Goal: Task Accomplishment & Management: Use online tool/utility

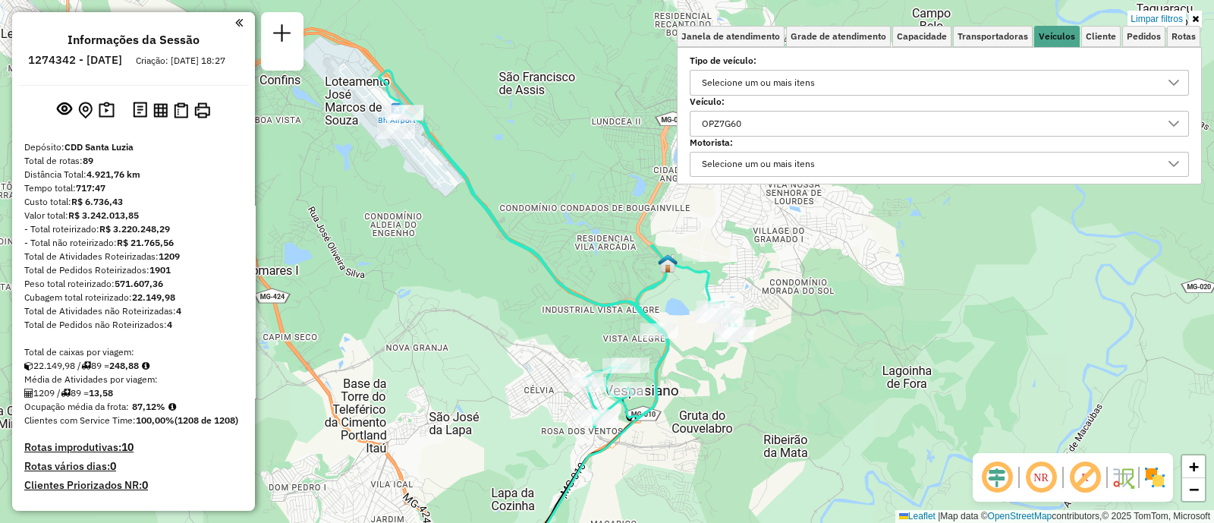
scroll to position [8, 52]
click at [805, 131] on div "OPZ7G60" at bounding box center [928, 124] width 463 height 24
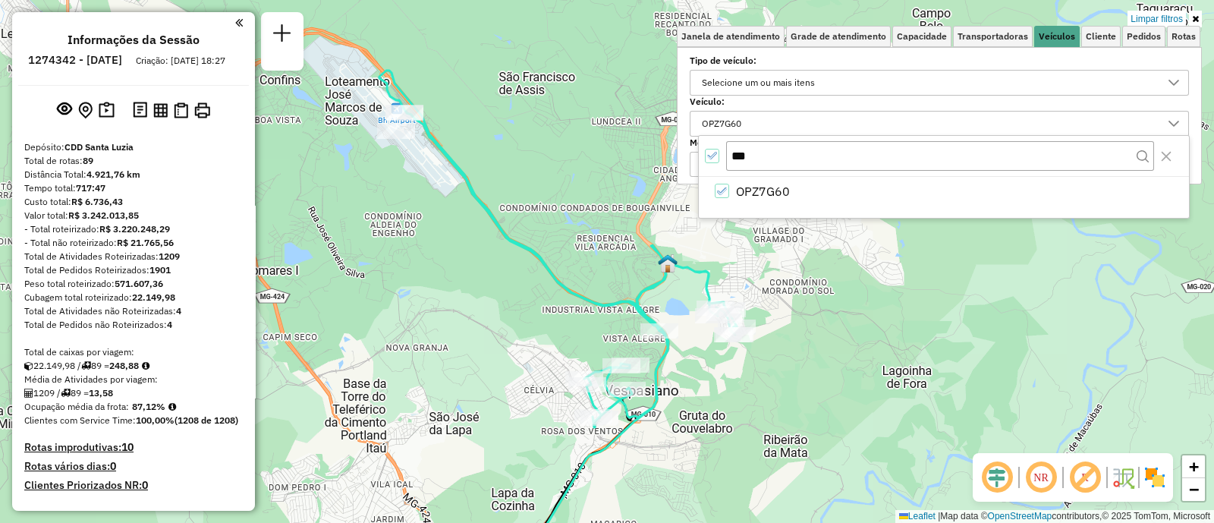
click at [713, 161] on div "All items selected" at bounding box center [712, 156] width 14 height 14
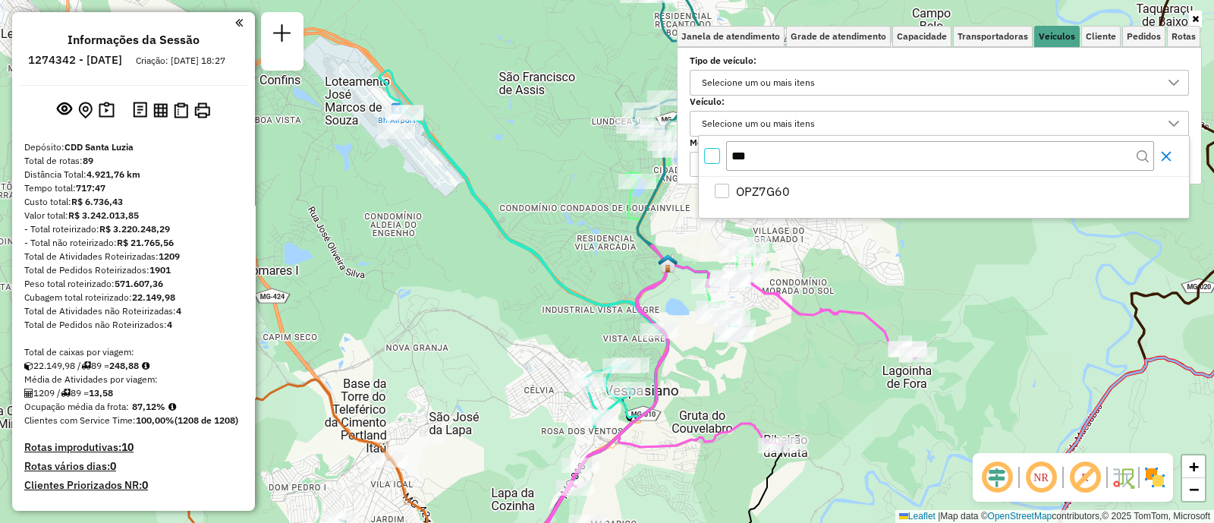
click at [1162, 156] on icon "Close" at bounding box center [1167, 156] width 12 height 12
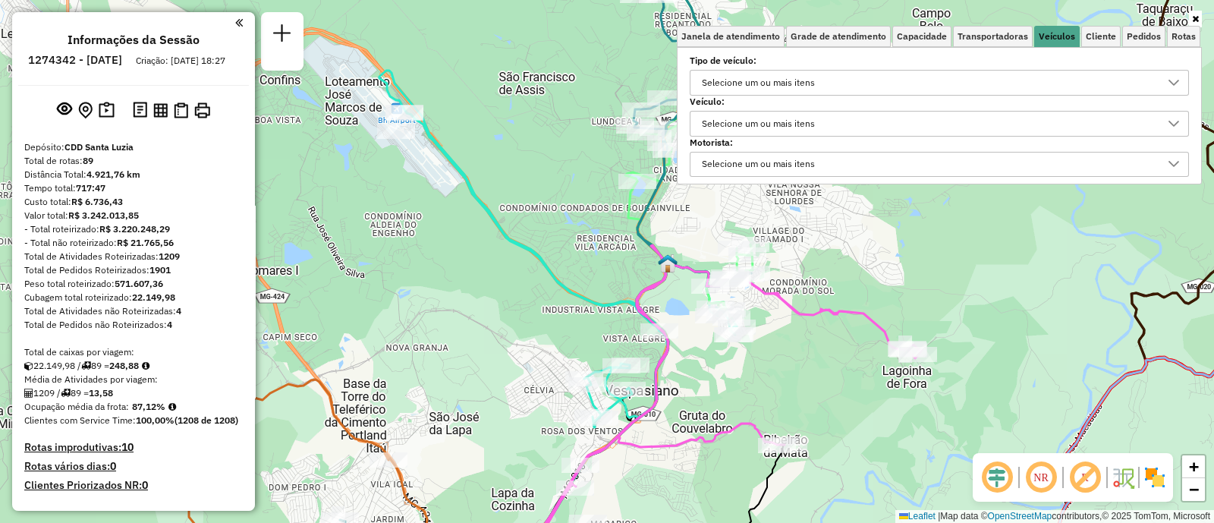
click at [1085, 260] on div "Janela de atendimento Grade de atendimento Capacidade Transportadoras Veículos …" at bounding box center [607, 261] width 1214 height 523
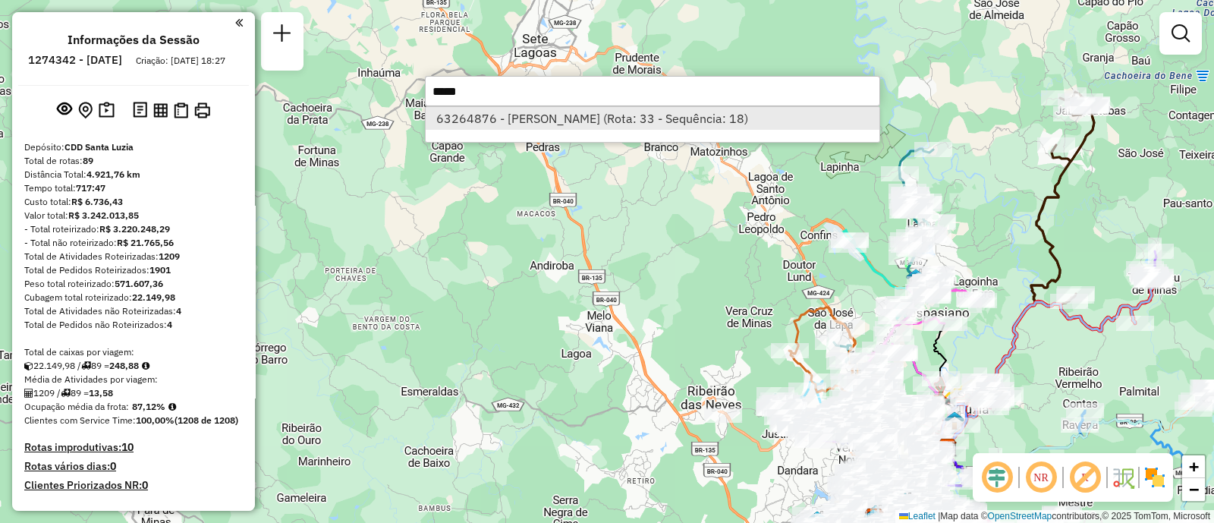
type input "*****"
click at [641, 117] on li "63264876 - [PERSON_NAME] (Rota: 33 - Sequência: 18)" at bounding box center [653, 118] width 454 height 23
select select "**********"
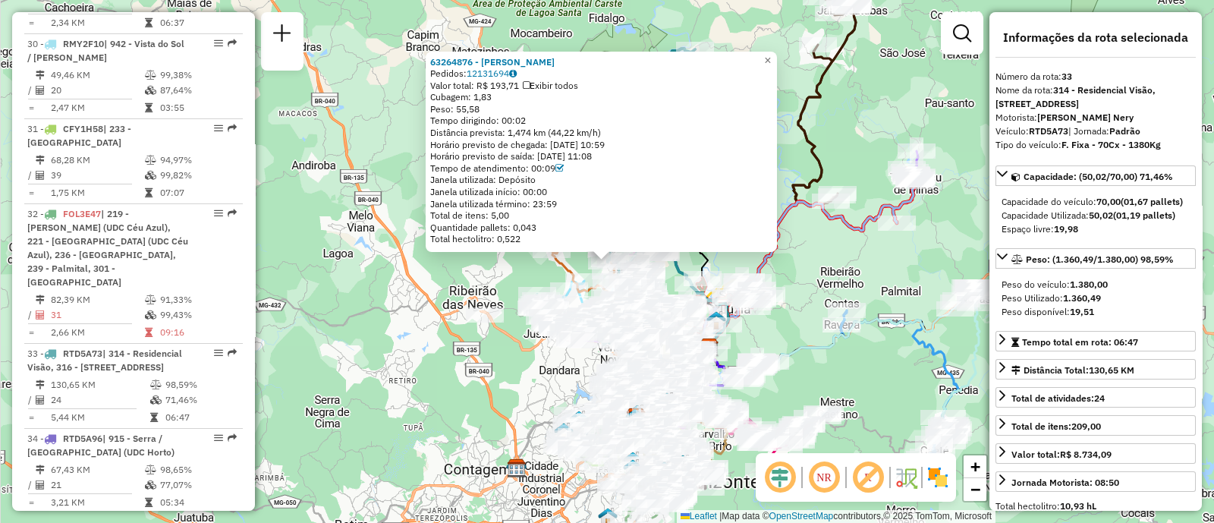
scroll to position [3514, 0]
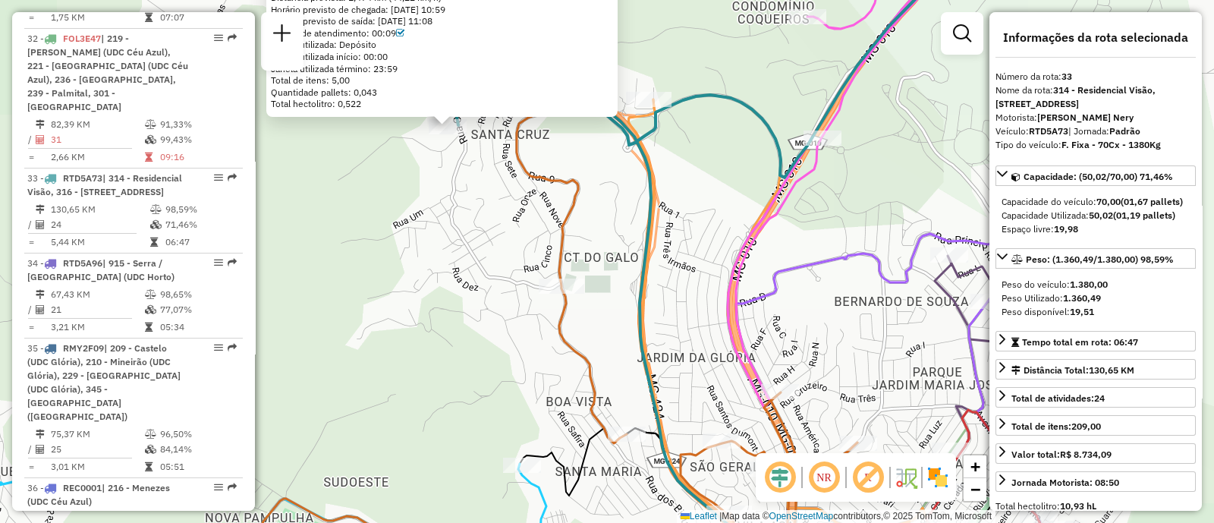
drag, startPoint x: 464, startPoint y: 196, endPoint x: 473, endPoint y: 258, distance: 62.9
click at [473, 260] on div "63264876 - [PERSON_NAME] Pedidos: 12131694 Valor total: R$ 193,71 Exibir todos …" at bounding box center [607, 261] width 1214 height 523
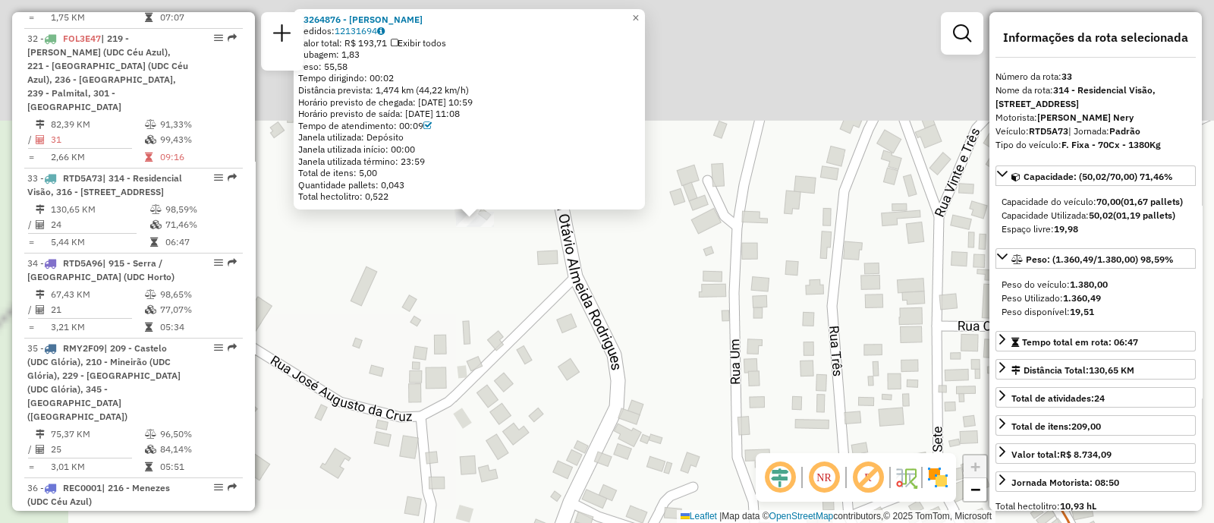
drag, startPoint x: 453, startPoint y: 177, endPoint x: 506, endPoint y: 332, distance: 163.7
click at [506, 332] on div "63264876 - [PERSON_NAME] Pedidos: 12131694 Valor total: R$ 193,71 Exibir todos …" at bounding box center [607, 261] width 1214 height 523
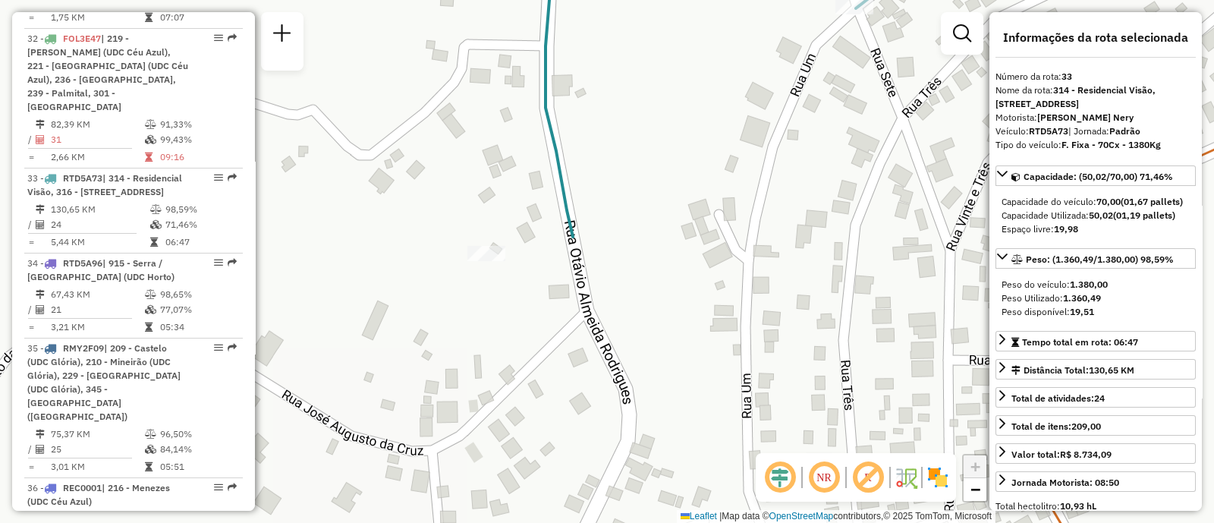
drag, startPoint x: 520, startPoint y: 206, endPoint x: 551, endPoint y: 295, distance: 94.1
click at [551, 295] on div "Janela de atendimento Grade de atendimento Capacidade Transportadoras Veículos …" at bounding box center [607, 261] width 1214 height 523
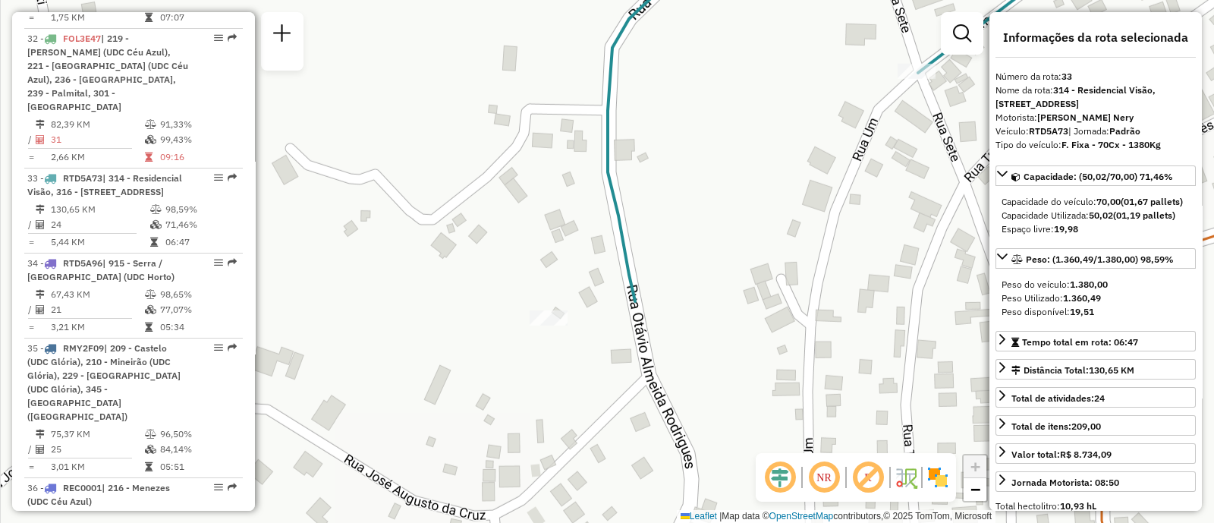
click at [466, 203] on div "Janela de atendimento Grade de atendimento Capacidade Transportadoras Veículos …" at bounding box center [607, 261] width 1214 height 523
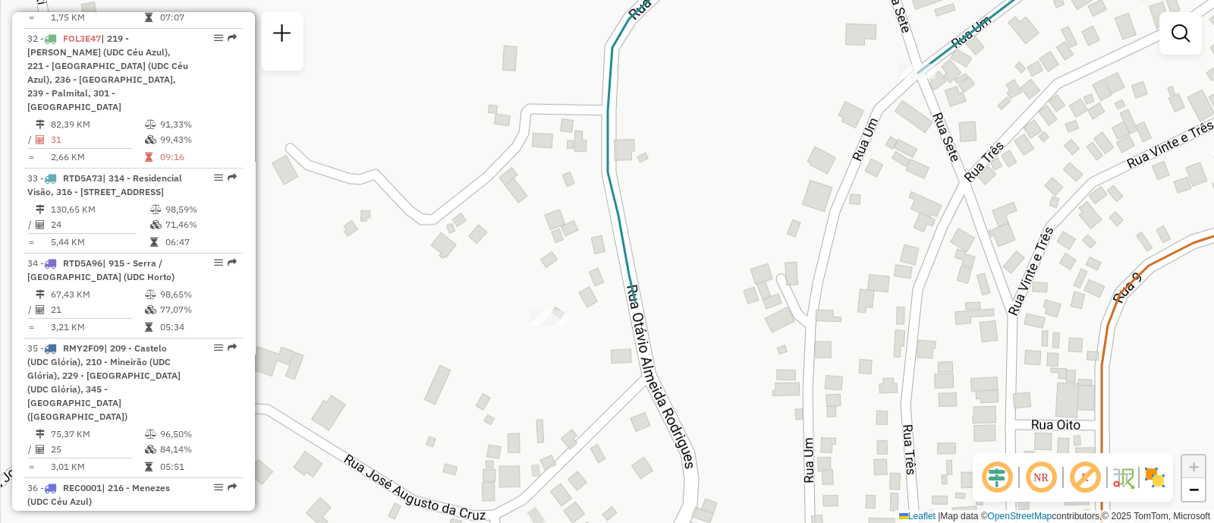
click at [475, 188] on div "Janela de atendimento Grade de atendimento Capacidade Transportadoras Veículos …" at bounding box center [607, 261] width 1214 height 523
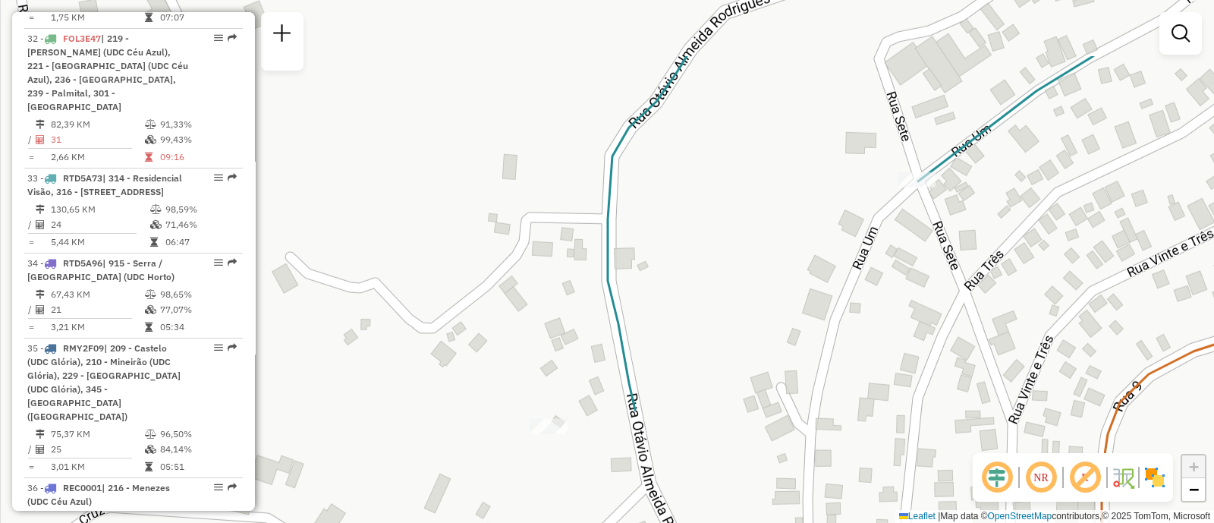
drag, startPoint x: 535, startPoint y: 188, endPoint x: 546, endPoint y: 329, distance: 141.6
click at [539, 303] on div "Janela de atendimento Grade de atendimento Capacidade Transportadoras Veículos …" at bounding box center [607, 261] width 1214 height 523
click at [546, 329] on div "Janela de atendimento Grade de atendimento Capacidade Transportadoras Veículos …" at bounding box center [607, 261] width 1214 height 523
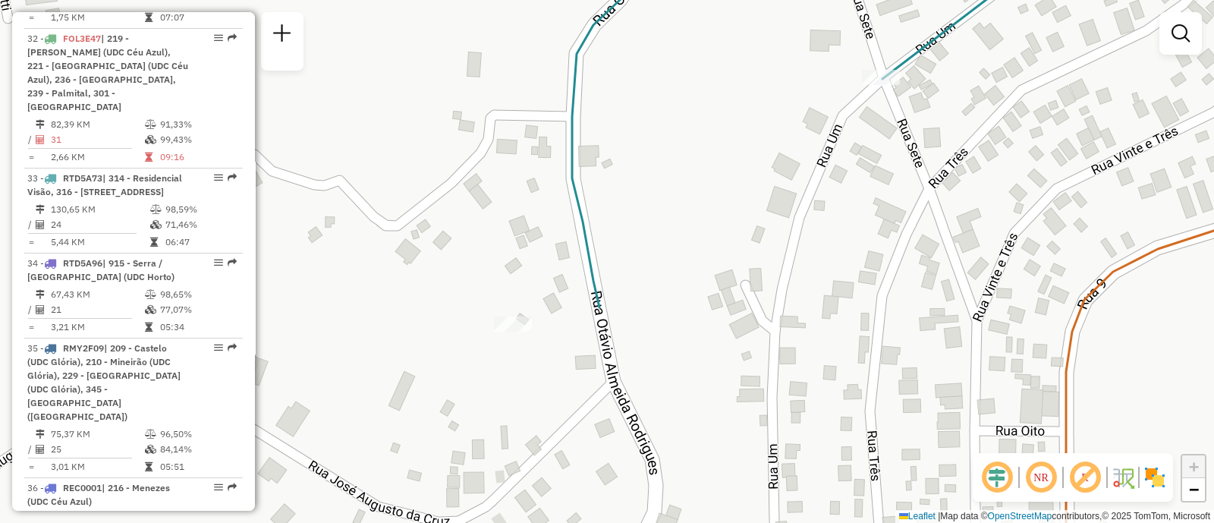
click at [603, 307] on icon at bounding box center [820, 128] width 497 height 360
select select "**********"
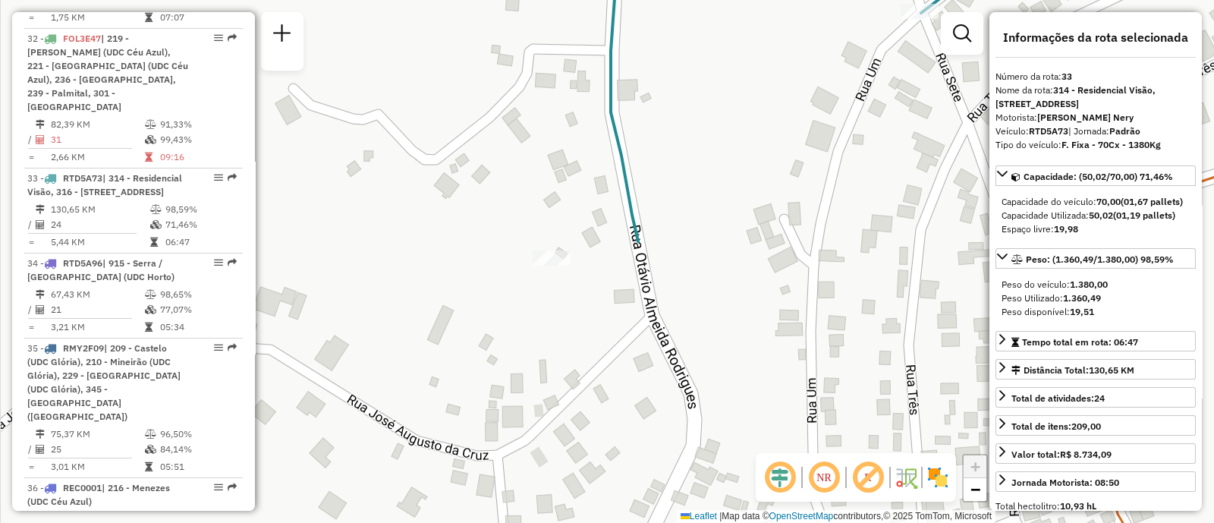
drag, startPoint x: 551, startPoint y: 337, endPoint x: 591, endPoint y: 298, distance: 56.4
click at [591, 298] on div "Janela de atendimento Grade de atendimento Capacidade Transportadoras Veículos …" at bounding box center [607, 261] width 1214 height 523
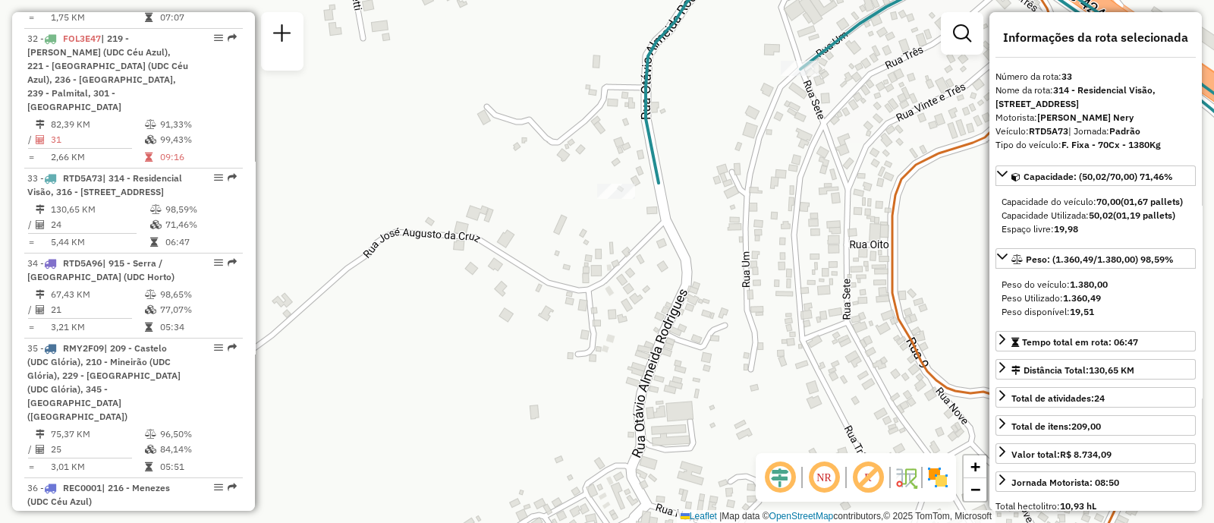
drag, startPoint x: 881, startPoint y: 151, endPoint x: 831, endPoint y: 112, distance: 63.3
click at [865, 157] on div "Janela de atendimento Grade de atendimento Capacidade Transportadoras Veículos …" at bounding box center [607, 261] width 1214 height 523
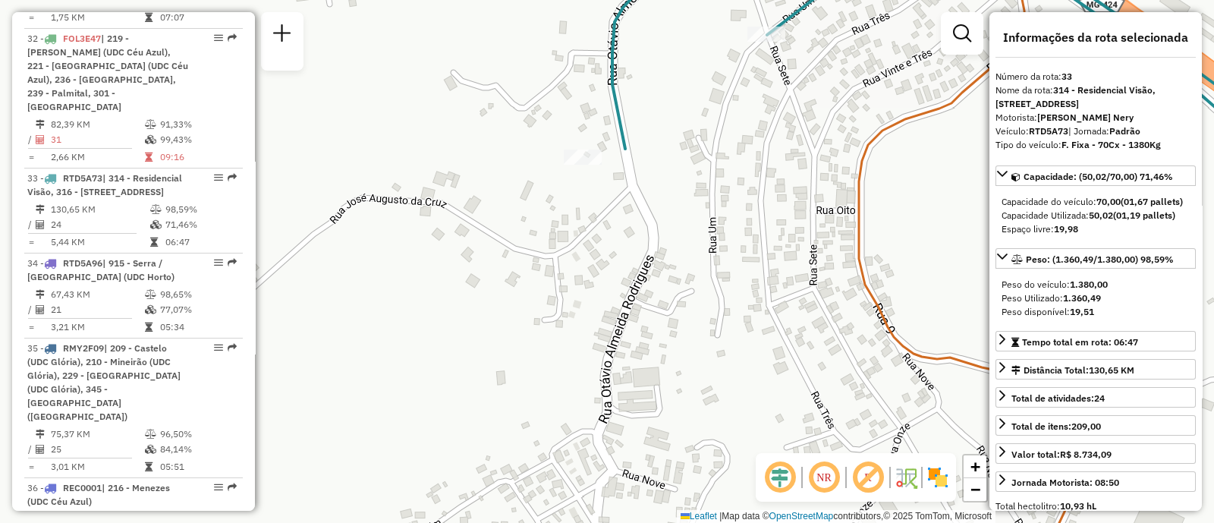
drag, startPoint x: 831, startPoint y: 112, endPoint x: 827, endPoint y: 86, distance: 26.8
click at [830, 100] on div "Janela de atendimento Grade de atendimento Capacidade Transportadoras Veículos …" at bounding box center [607, 261] width 1214 height 523
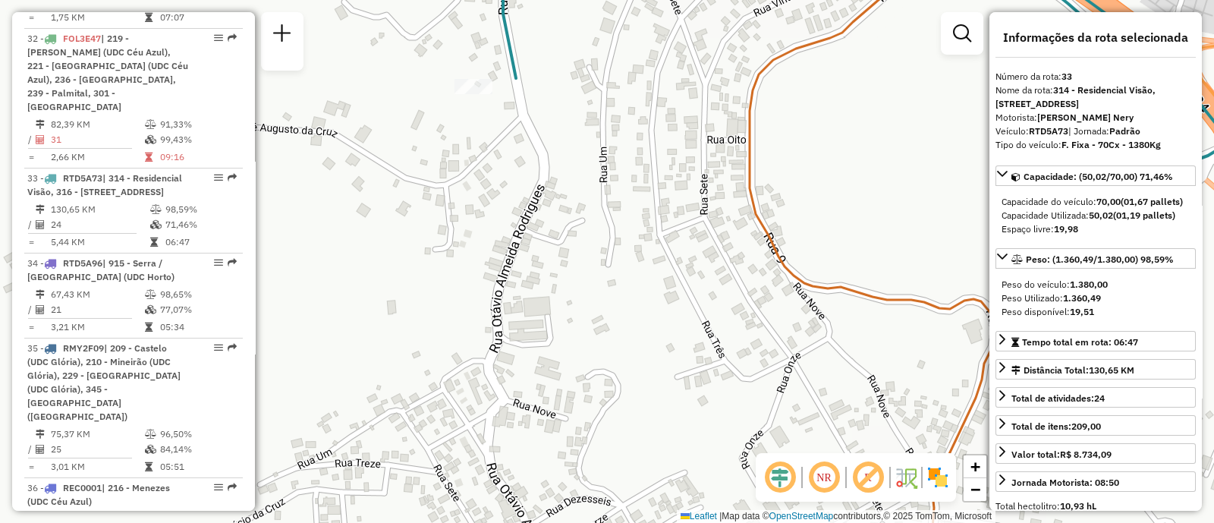
drag, startPoint x: 827, startPoint y: 86, endPoint x: 726, endPoint y: 45, distance: 109.0
click at [726, 45] on div "Janela de atendimento Grade de atendimento Capacidade Transportadoras Veículos …" at bounding box center [607, 261] width 1214 height 523
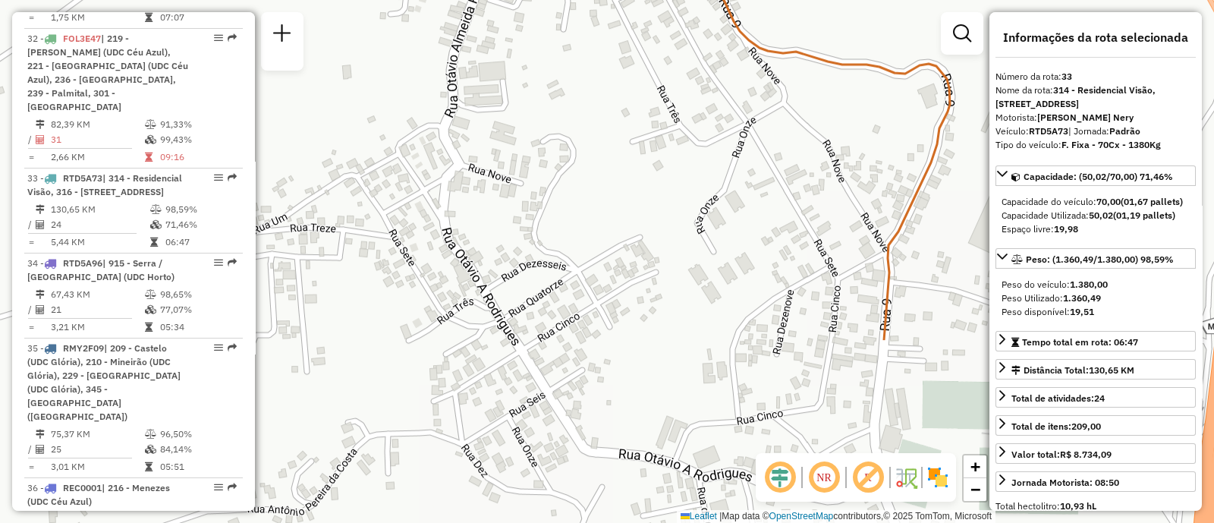
drag, startPoint x: 839, startPoint y: 181, endPoint x: 794, endPoint y: -55, distance: 239.5
click at [794, 0] on html "Aplicando filtros Pop-up bloqueado! Seu navegador bloqueou automáticamente a ab…" at bounding box center [607, 261] width 1214 height 523
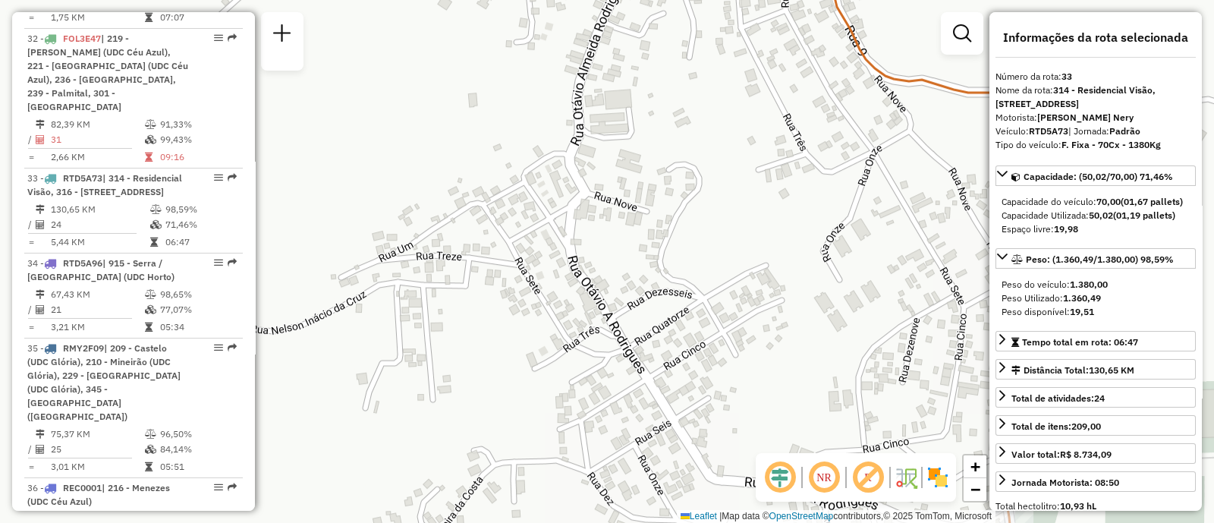
drag, startPoint x: 579, startPoint y: 294, endPoint x: 705, endPoint y: 322, distance: 129.1
click at [705, 322] on div "Janela de atendimento Grade de atendimento Capacidade Transportadoras Veículos …" at bounding box center [607, 261] width 1214 height 523
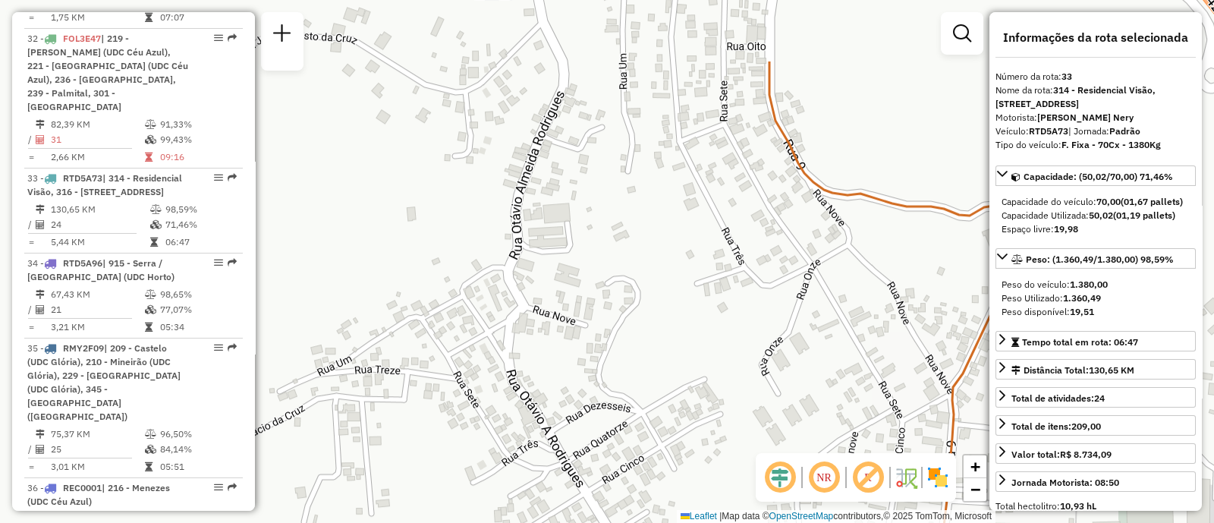
drag, startPoint x: 855, startPoint y: 225, endPoint x: 776, endPoint y: 349, distance: 147.2
click at [783, 376] on div "Janela de atendimento Grade de atendimento Capacidade Transportadoras Veículos …" at bounding box center [607, 261] width 1214 height 523
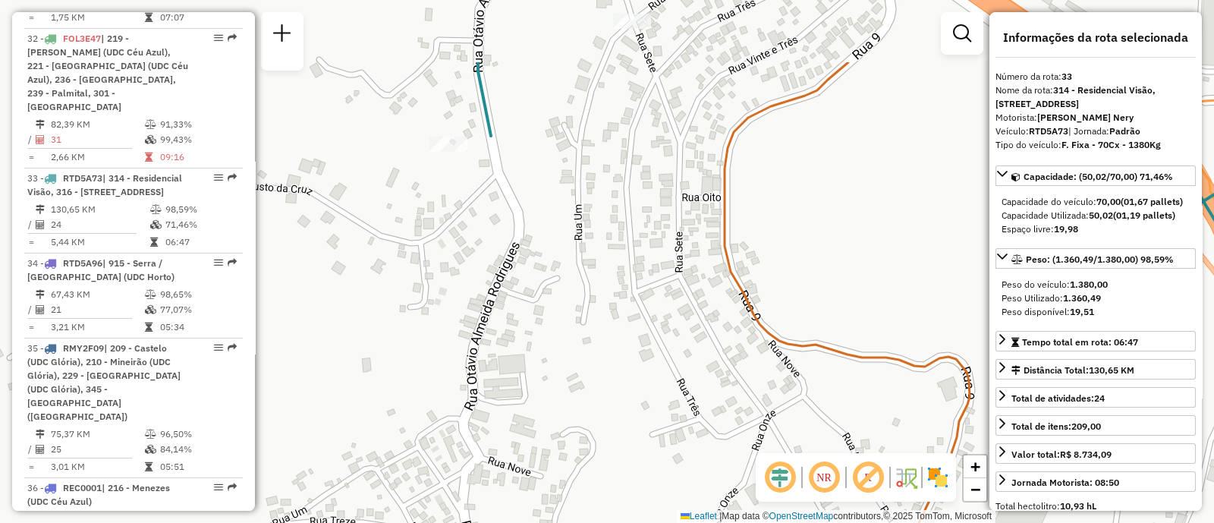
drag, startPoint x: 650, startPoint y: 279, endPoint x: 645, endPoint y: 325, distance: 46.6
click at [645, 322] on div "Janela de atendimento Grade de atendimento Capacidade Transportadoras Veículos …" at bounding box center [607, 261] width 1214 height 523
drag, startPoint x: 645, startPoint y: 325, endPoint x: 654, endPoint y: 321, distance: 9.9
click at [646, 327] on div "Janela de atendimento Grade de atendimento Capacidade Transportadoras Veículos …" at bounding box center [607, 261] width 1214 height 523
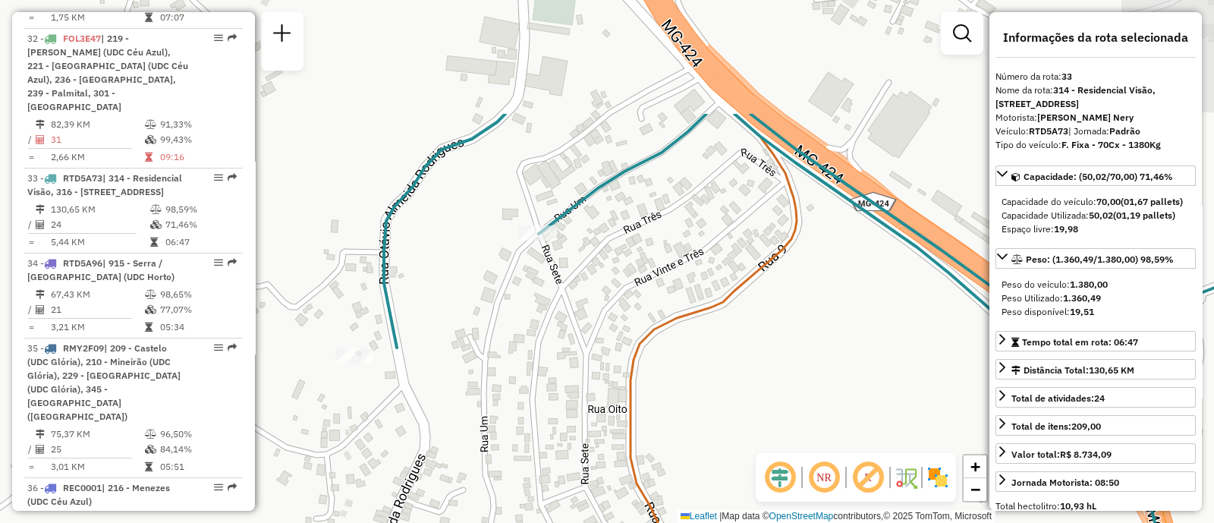
drag, startPoint x: 687, startPoint y: 165, endPoint x: 592, endPoint y: 307, distance: 171.4
click at [597, 327] on div "Janela de atendimento Grade de atendimento Capacidade Transportadoras Veículos …" at bounding box center [607, 261] width 1214 height 523
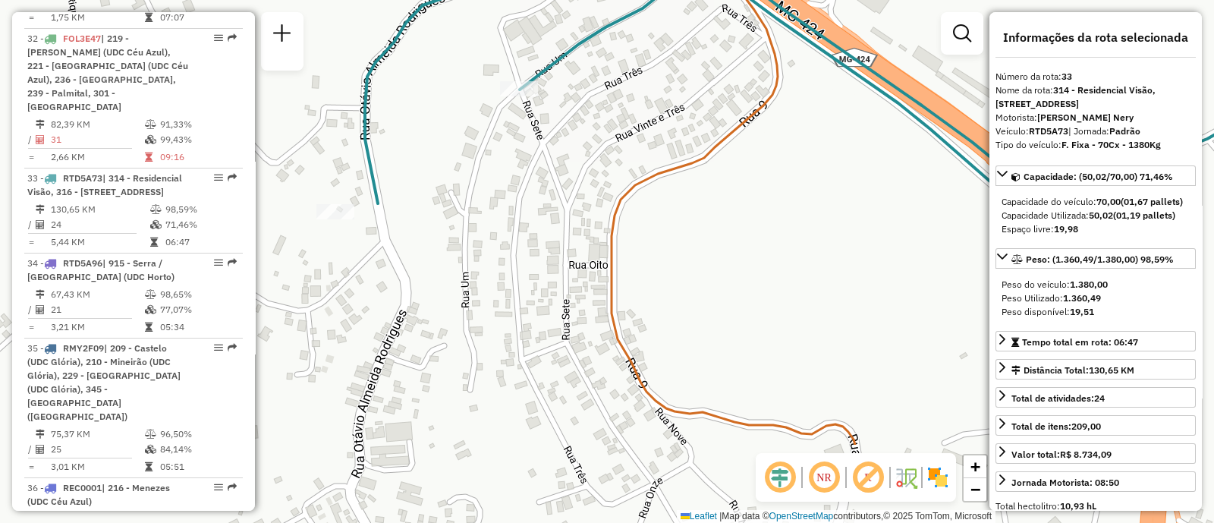
drag, startPoint x: 638, startPoint y: 298, endPoint x: 611, endPoint y: 153, distance: 147.4
click at [611, 157] on div "Janela de atendimento Grade de atendimento Capacidade Transportadoras Veículos …" at bounding box center [607, 261] width 1214 height 523
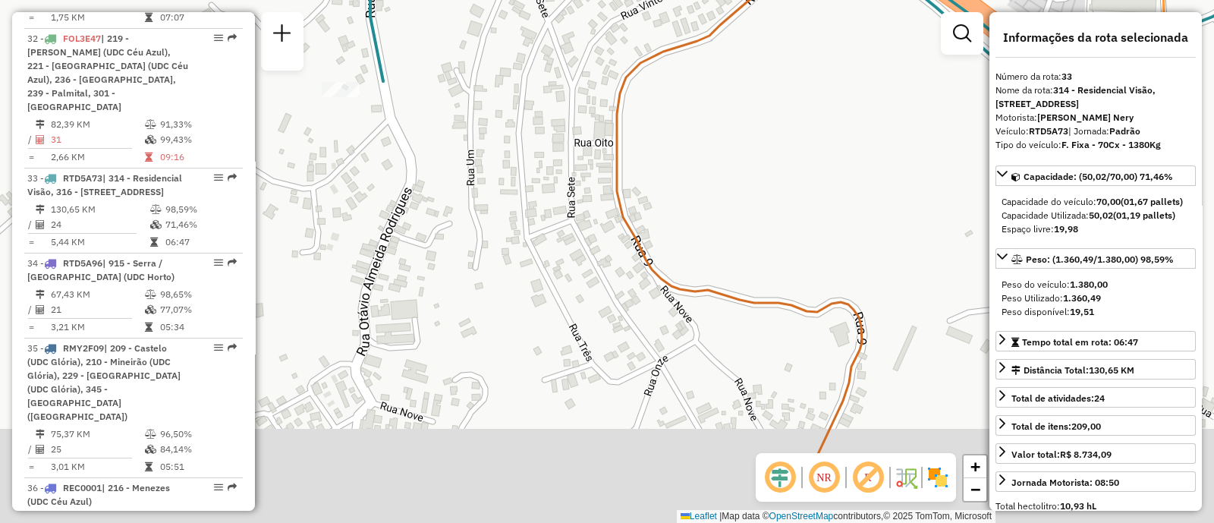
drag, startPoint x: 546, startPoint y: 271, endPoint x: 558, endPoint y: 210, distance: 61.8
click at [558, 189] on div "Janela de atendimento Grade de atendimento Capacidade Transportadoras Veículos …" at bounding box center [607, 261] width 1214 height 523
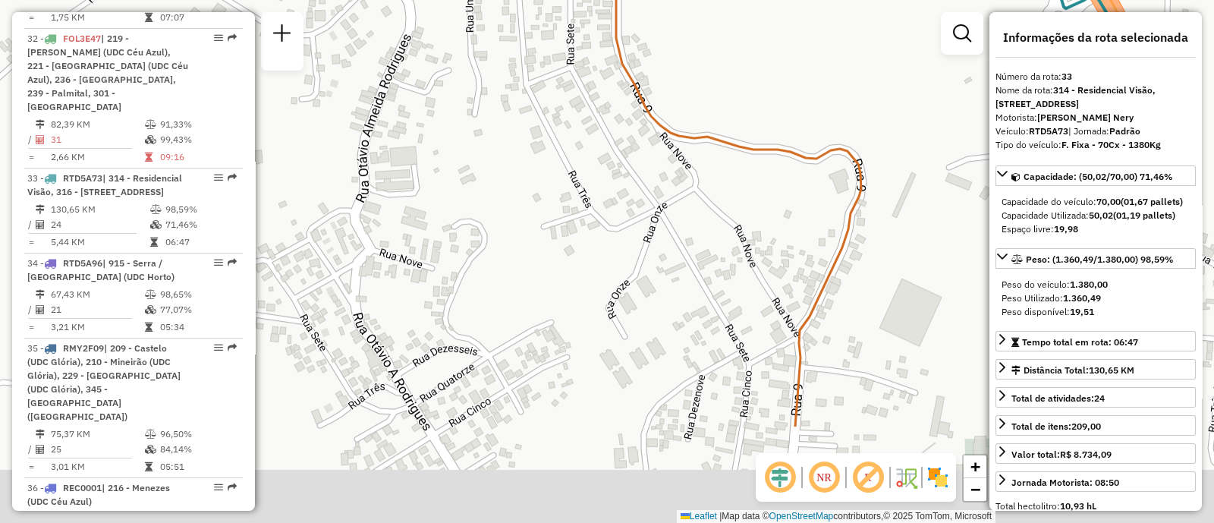
drag, startPoint x: 578, startPoint y: 368, endPoint x: 572, endPoint y: 181, distance: 187.6
click at [572, 182] on div "Janela de atendimento Grade de atendimento Capacidade Transportadoras Veículos …" at bounding box center [607, 261] width 1214 height 523
